Goal: Transaction & Acquisition: Purchase product/service

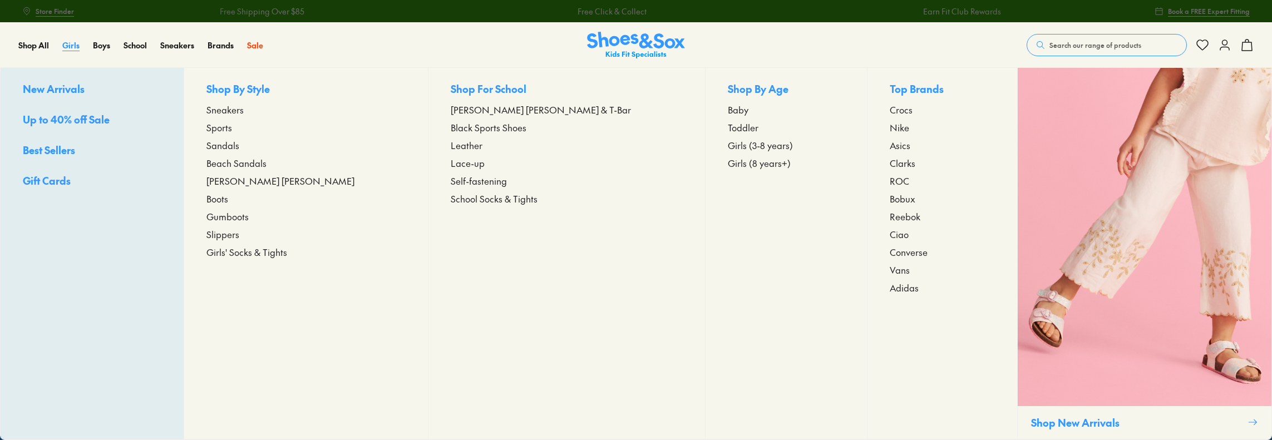
click at [68, 46] on span "Girls" at bounding box center [70, 45] width 17 height 11
click at [728, 130] on span "Toddler" at bounding box center [743, 127] width 31 height 13
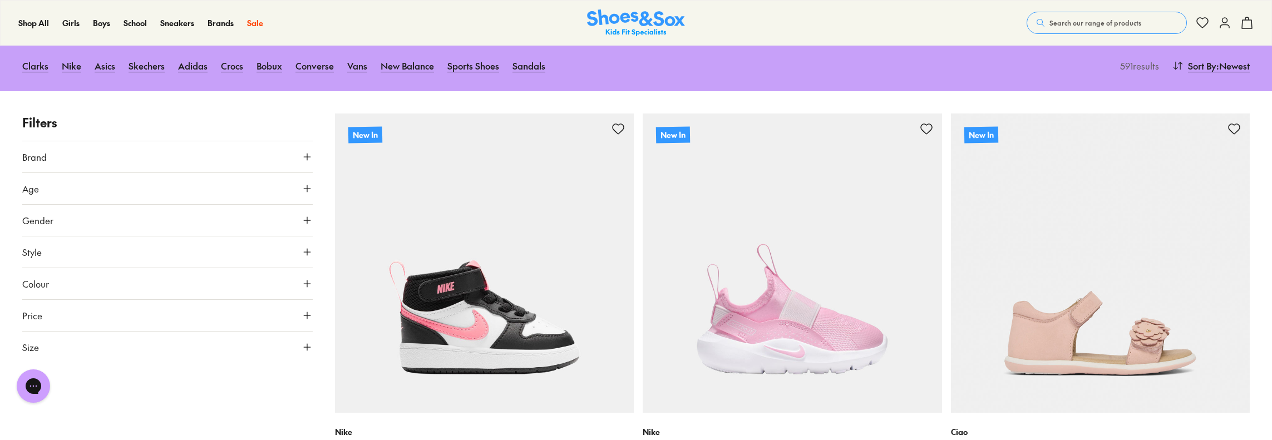
click at [226, 161] on button "Brand" at bounding box center [167, 156] width 290 height 31
click at [204, 194] on button "Age" at bounding box center [167, 188] width 290 height 31
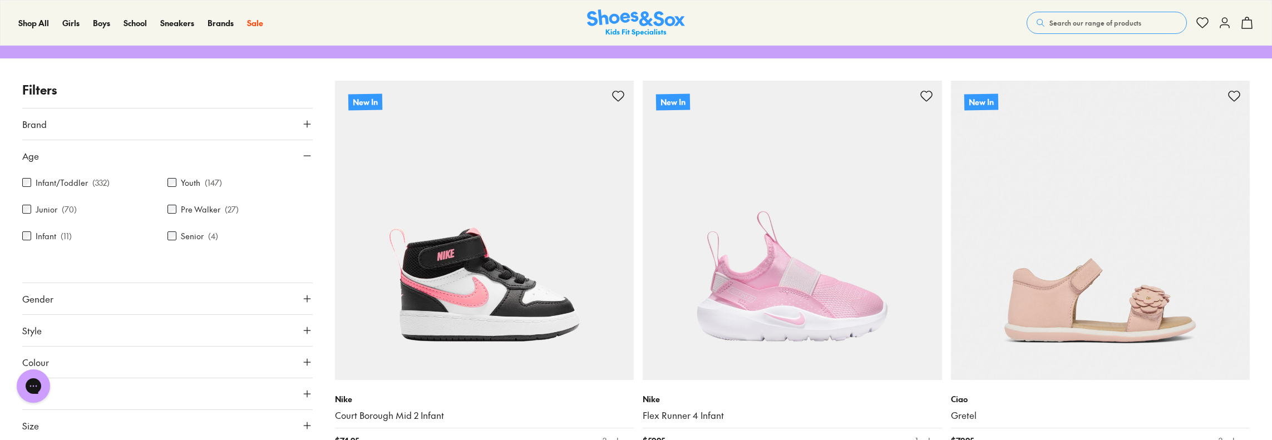
scroll to position [167, 0]
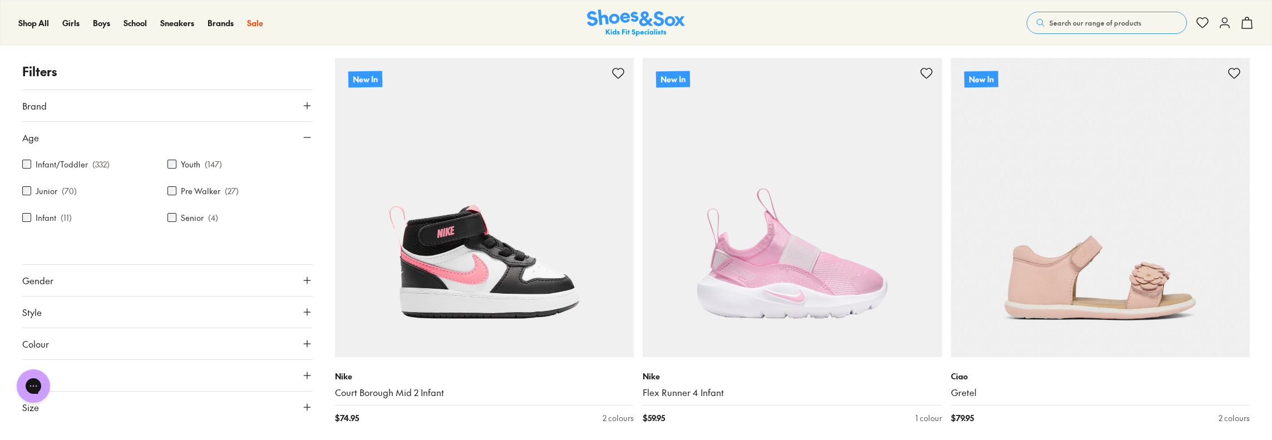
click at [288, 133] on button "Age" at bounding box center [167, 137] width 290 height 31
click at [275, 164] on button "Gender" at bounding box center [167, 169] width 290 height 31
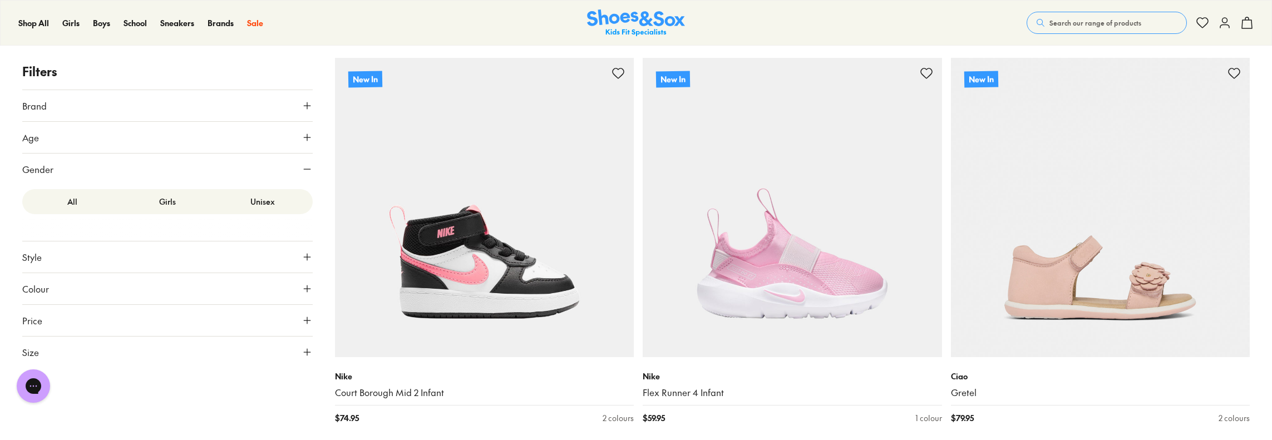
click at [180, 200] on label "Girls" at bounding box center [167, 201] width 95 height 21
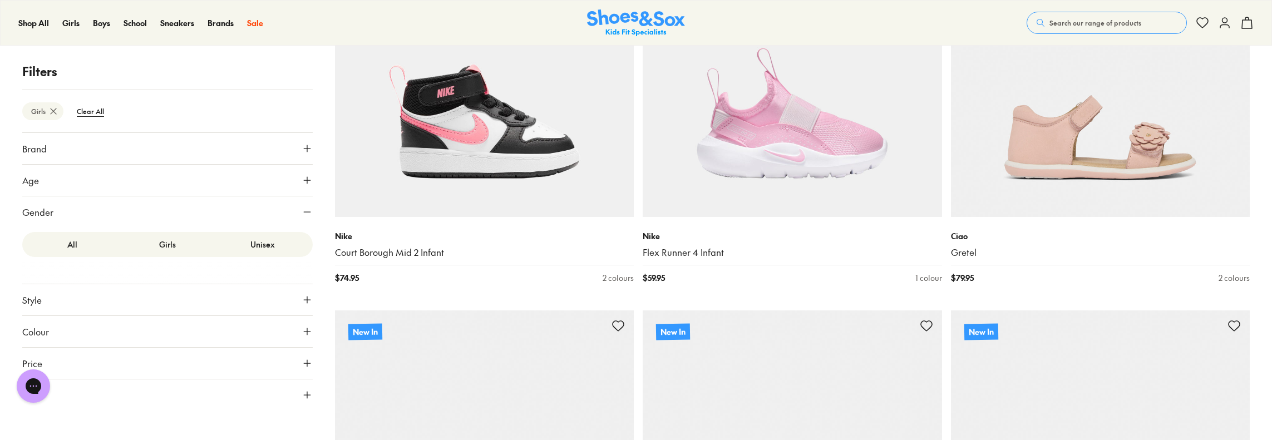
scroll to position [314, 0]
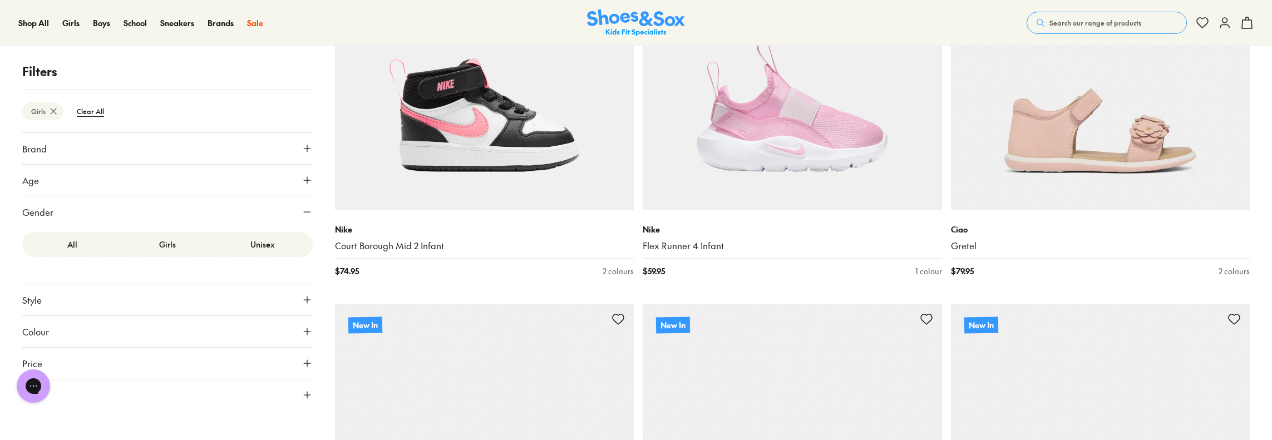
click at [185, 299] on button "Style" at bounding box center [167, 299] width 290 height 31
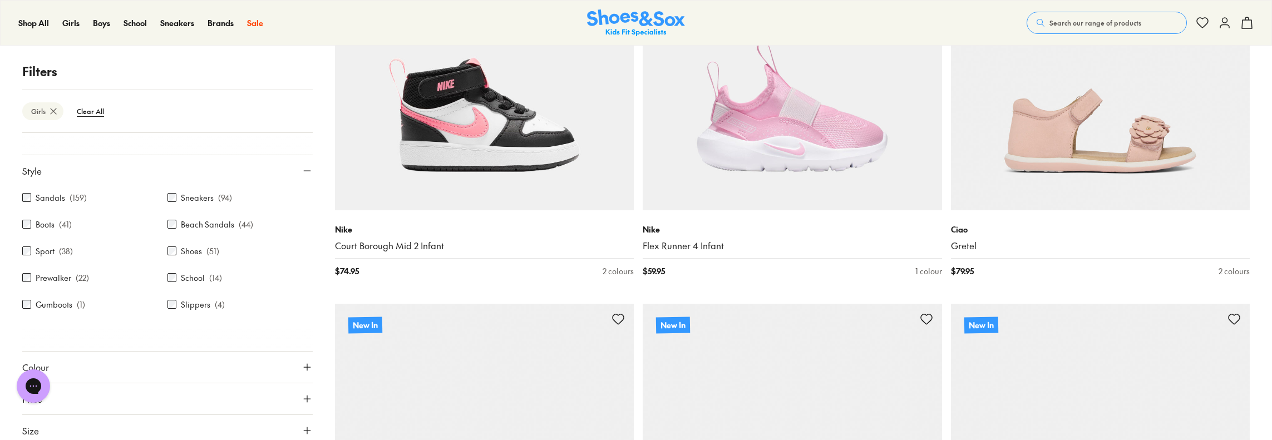
scroll to position [369, 0]
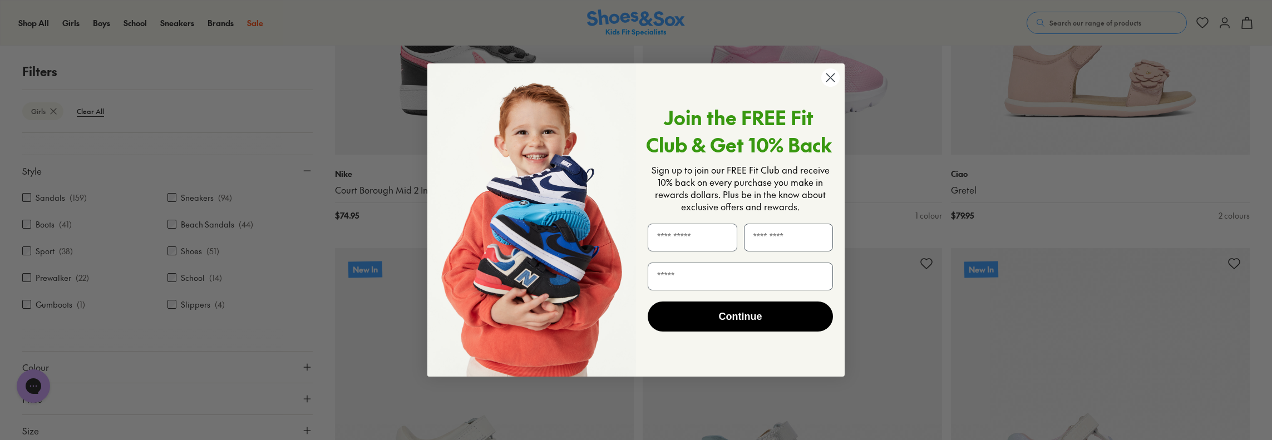
click at [826, 77] on circle "Close dialog" at bounding box center [830, 77] width 18 height 18
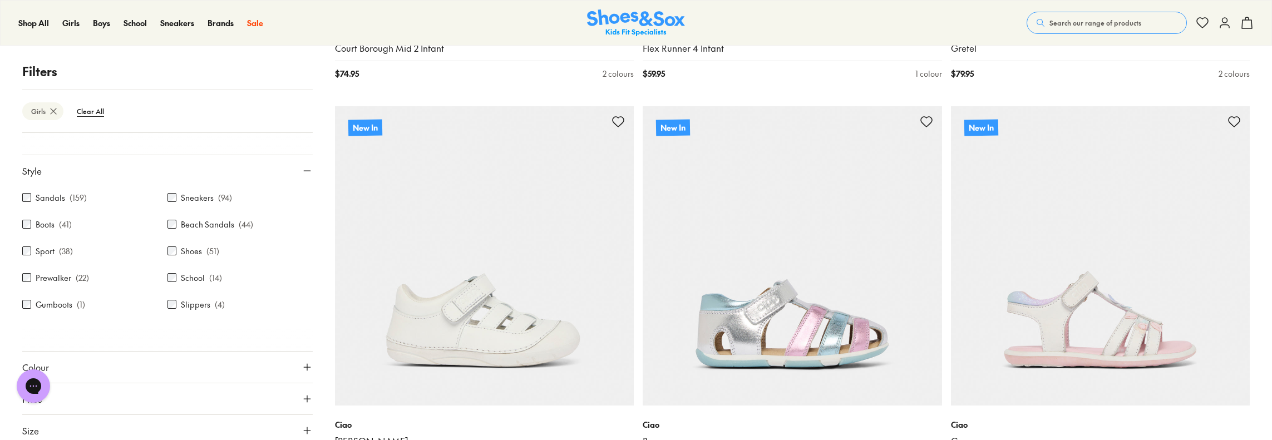
scroll to position [759, 0]
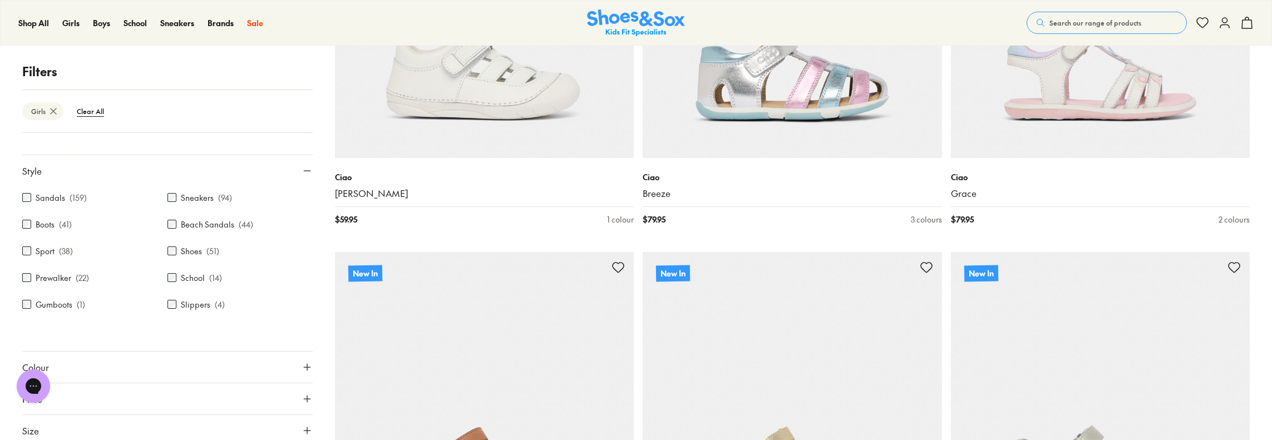
click at [111, 426] on button "Size" at bounding box center [167, 430] width 290 height 31
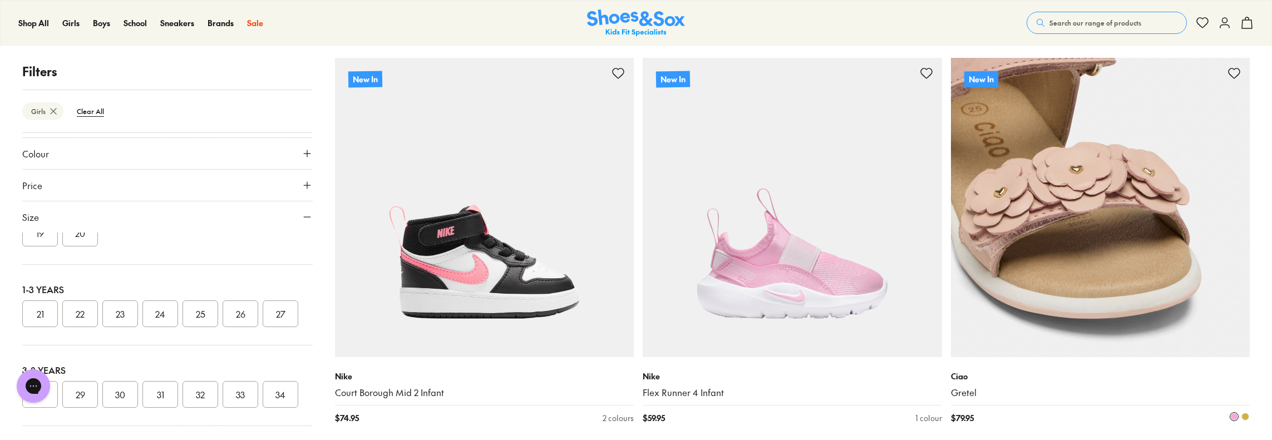
scroll to position [56, 0]
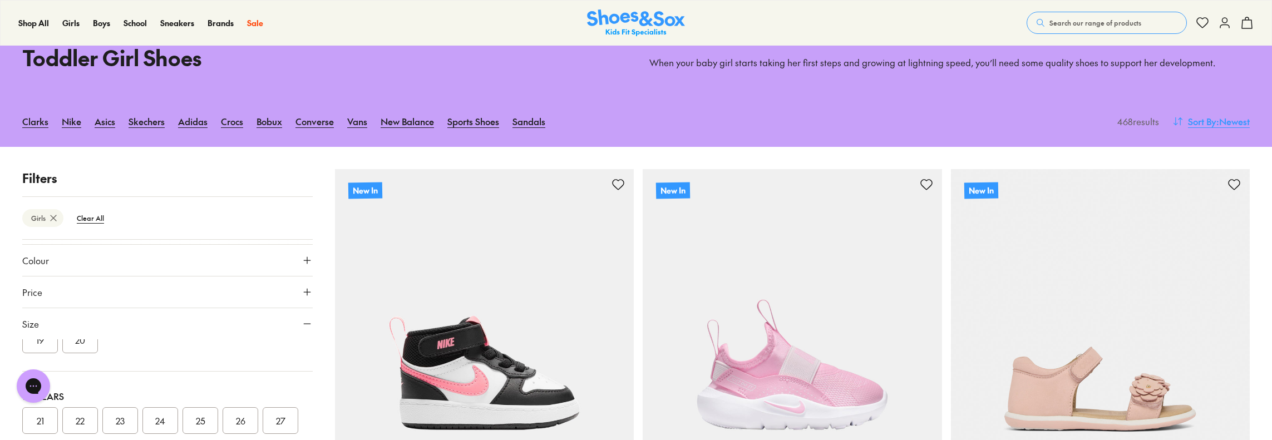
click at [1203, 117] on span "Sort By" at bounding box center [1202, 121] width 28 height 13
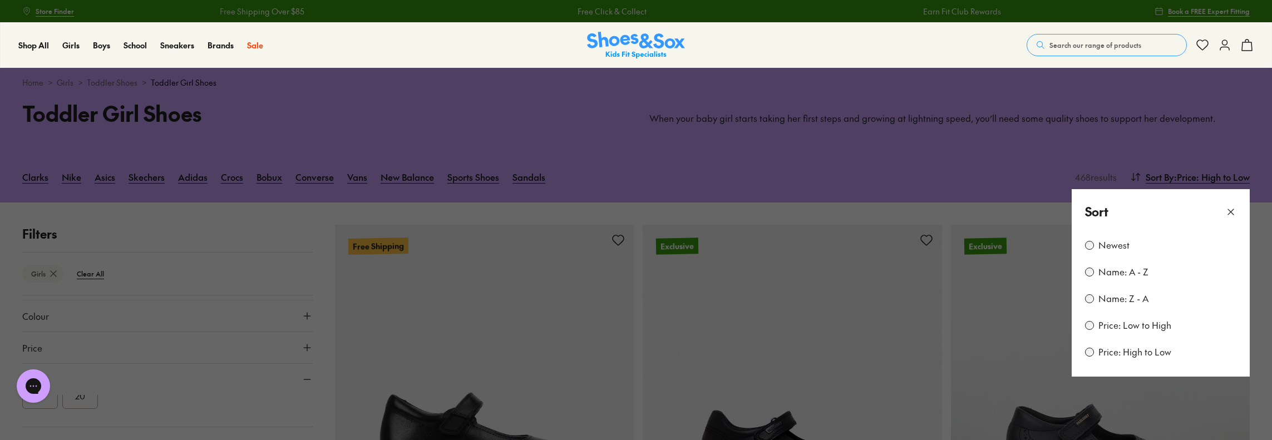
click at [1227, 213] on icon at bounding box center [1230, 211] width 11 height 11
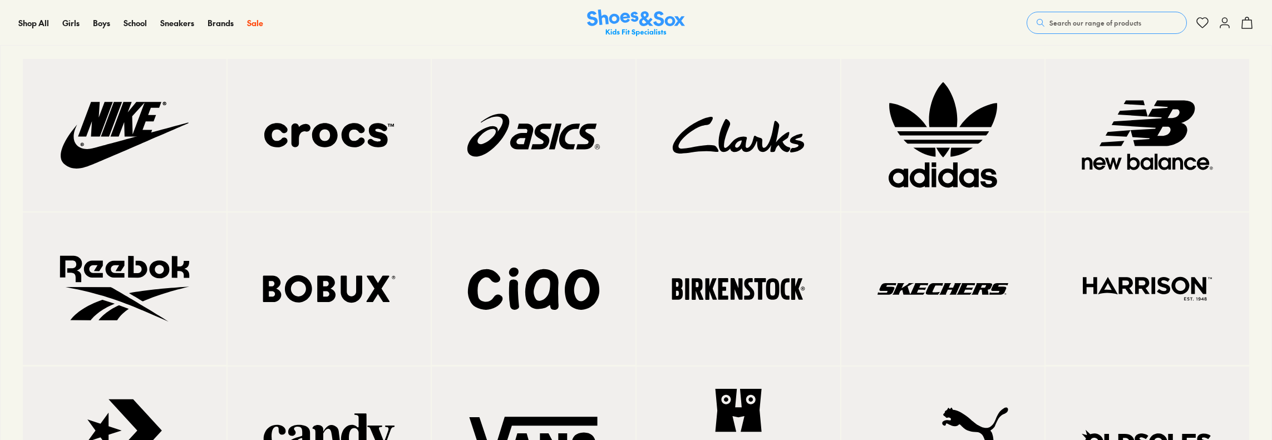
scroll to position [3338, 0]
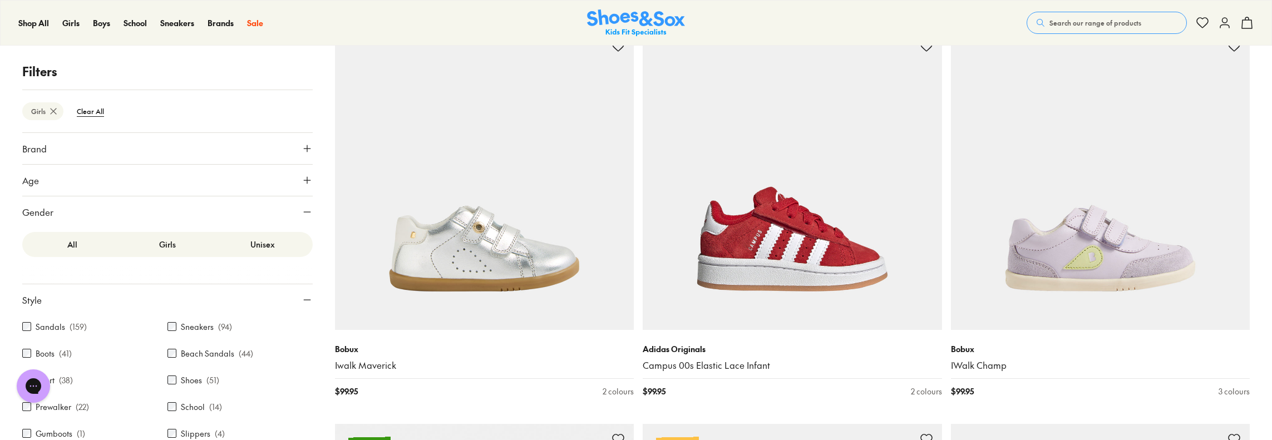
click at [124, 150] on button "Brand" at bounding box center [167, 148] width 290 height 31
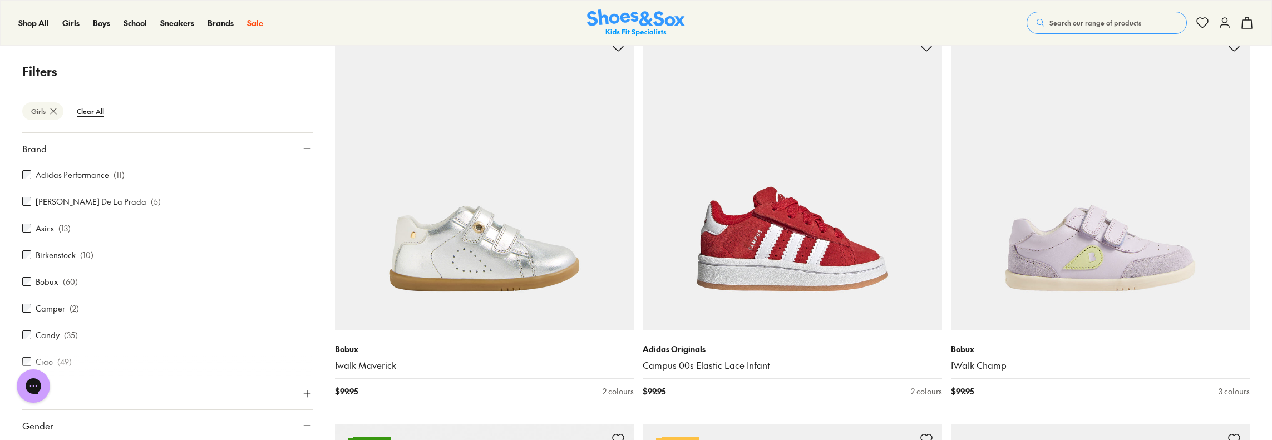
scroll to position [56, 0]
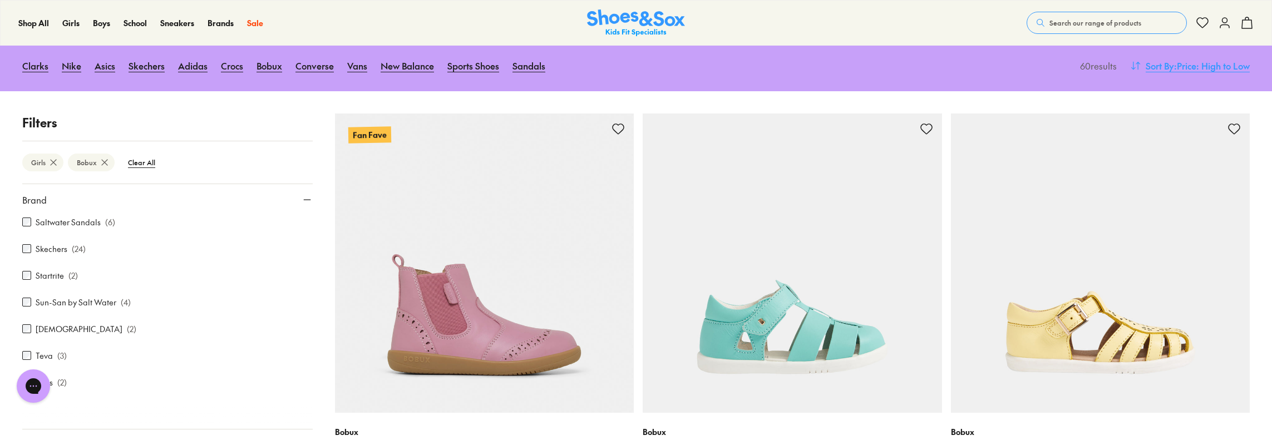
click at [1226, 67] on span ": Price: High to Low" at bounding box center [1212, 65] width 76 height 13
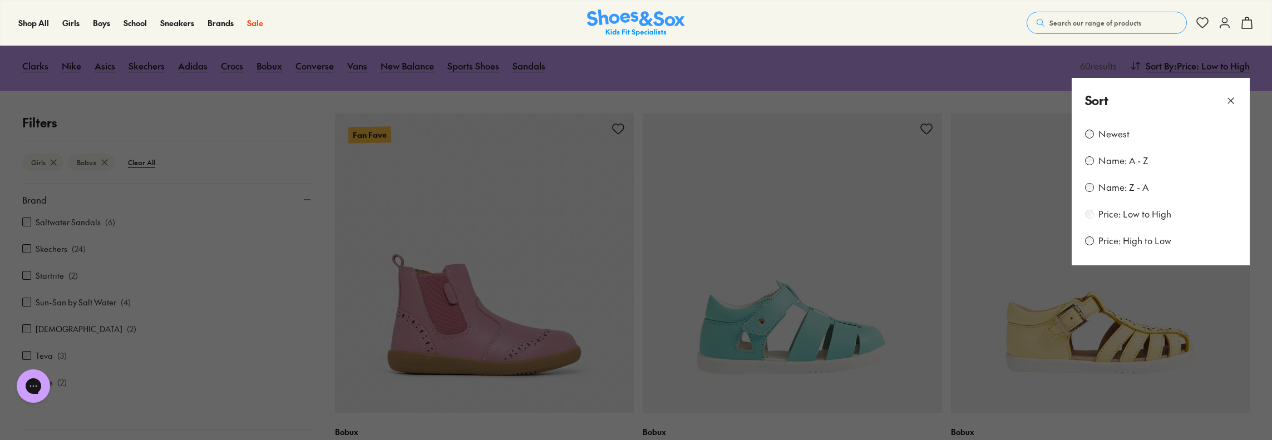
scroll to position [147, 0]
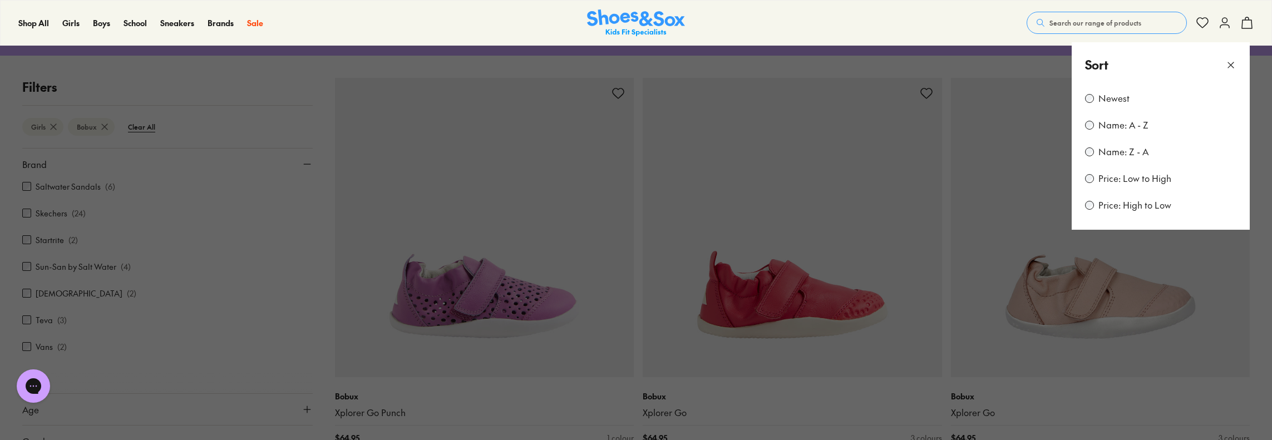
click at [802, 37] on div "Shop All Shop All Shop All New Arrivals Up to 40% Off Sale Online Only Best Sel…" at bounding box center [636, 23] width 1272 height 46
click at [853, 63] on button at bounding box center [636, 220] width 1272 height 440
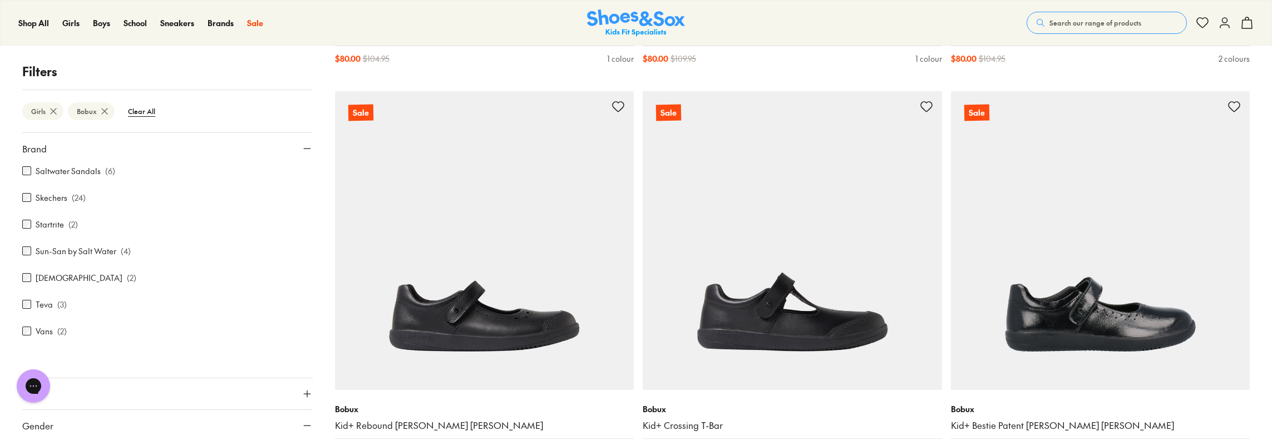
scroll to position [2504, 0]
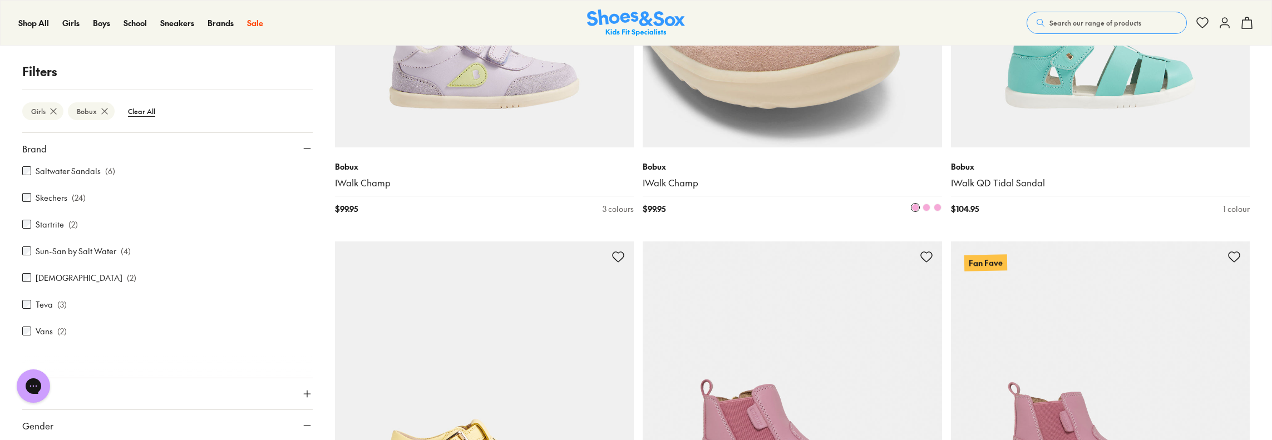
scroll to position [7456, 0]
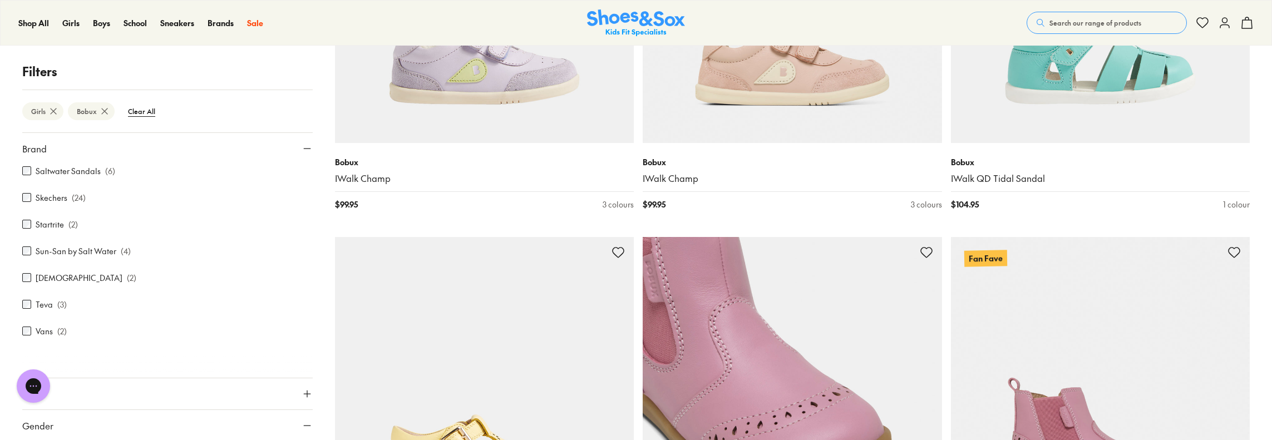
click at [771, 350] on img at bounding box center [792, 386] width 299 height 299
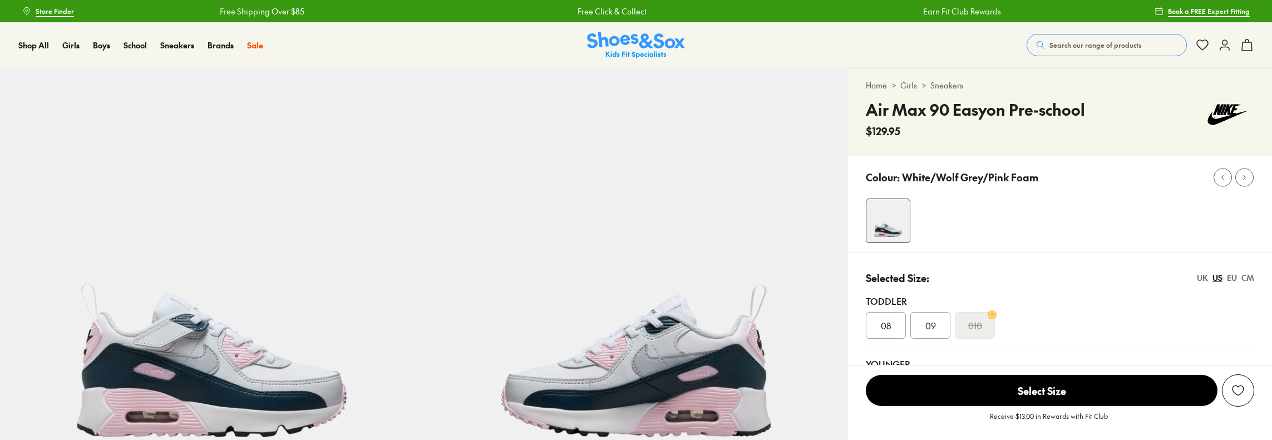
select select "*"
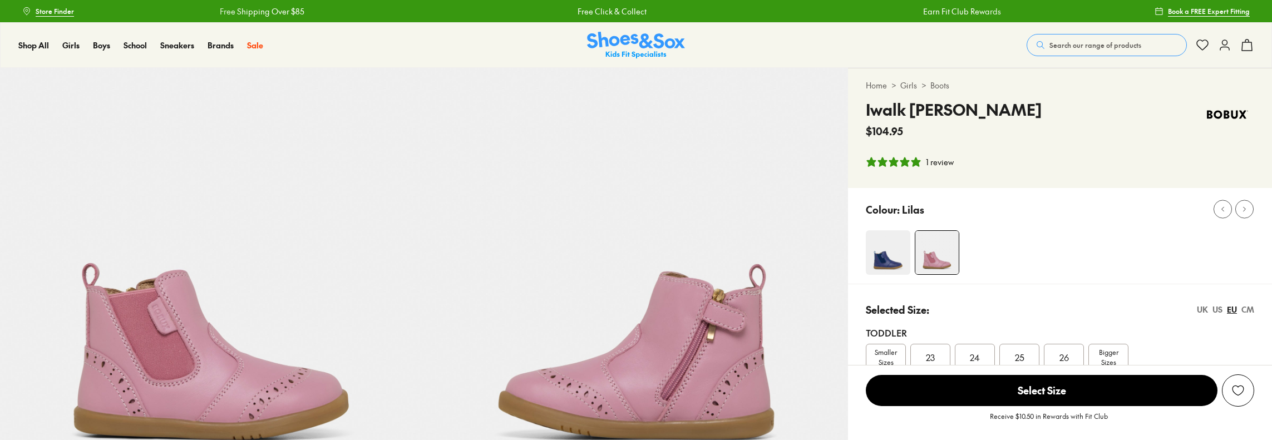
select select "*"
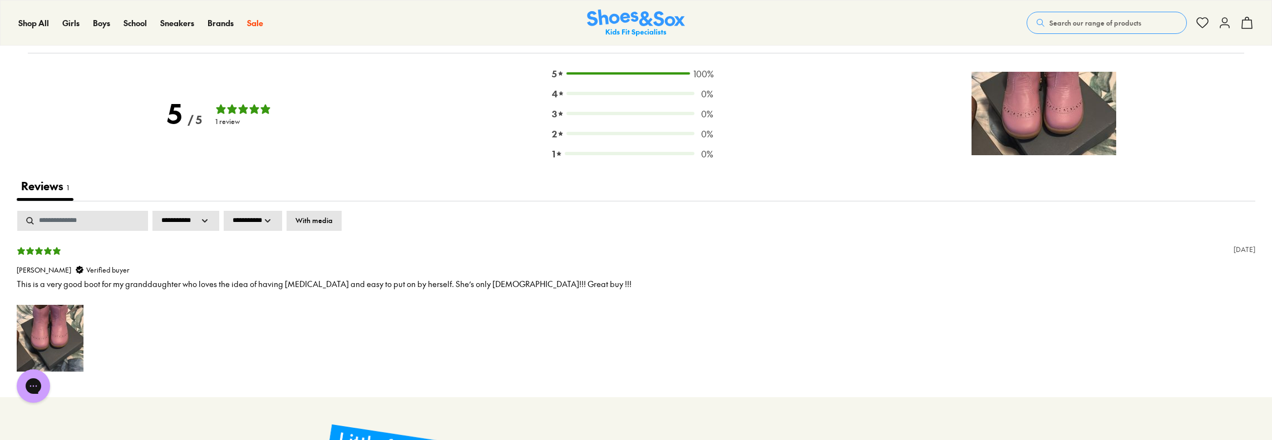
scroll to position [1614, 0]
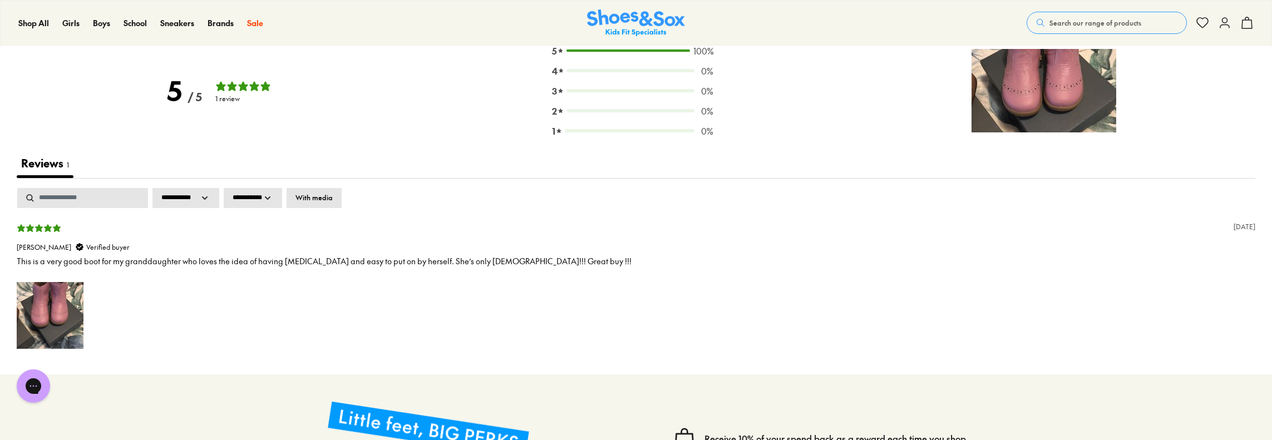
click at [1029, 57] on img at bounding box center [1043, 90] width 145 height 83
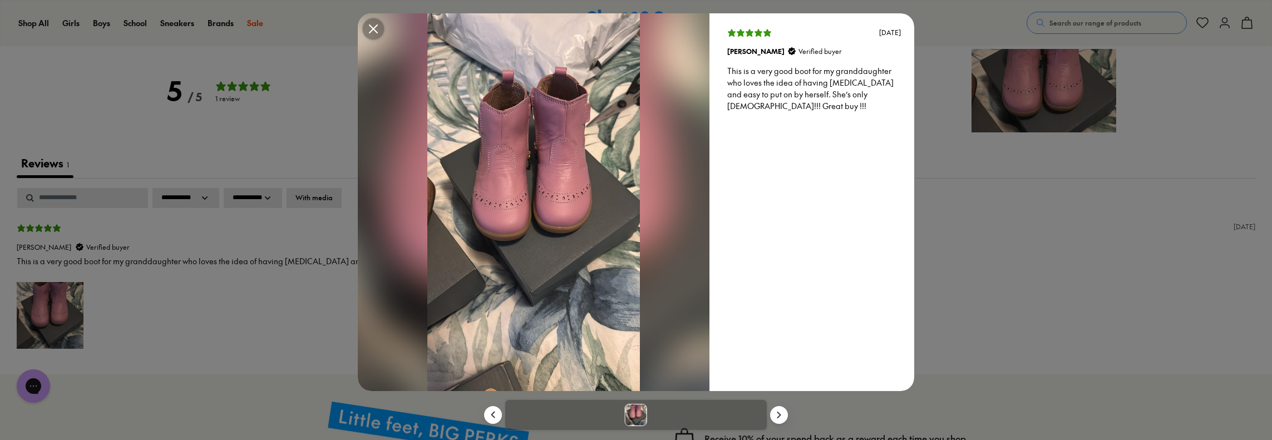
click at [1018, 234] on div "[DATE] [PERSON_NAME] Verified buyer This is a very good boot for my granddaught…" at bounding box center [636, 220] width 1272 height 440
